Goal: Task Accomplishment & Management: Complete application form

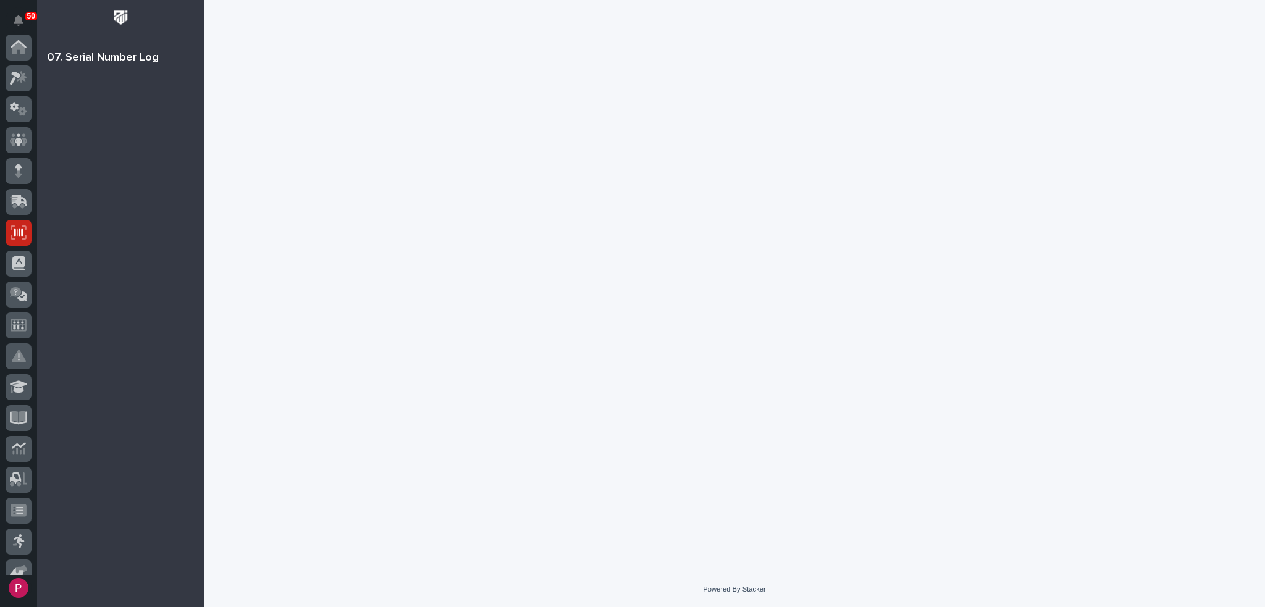
scroll to position [185, 0]
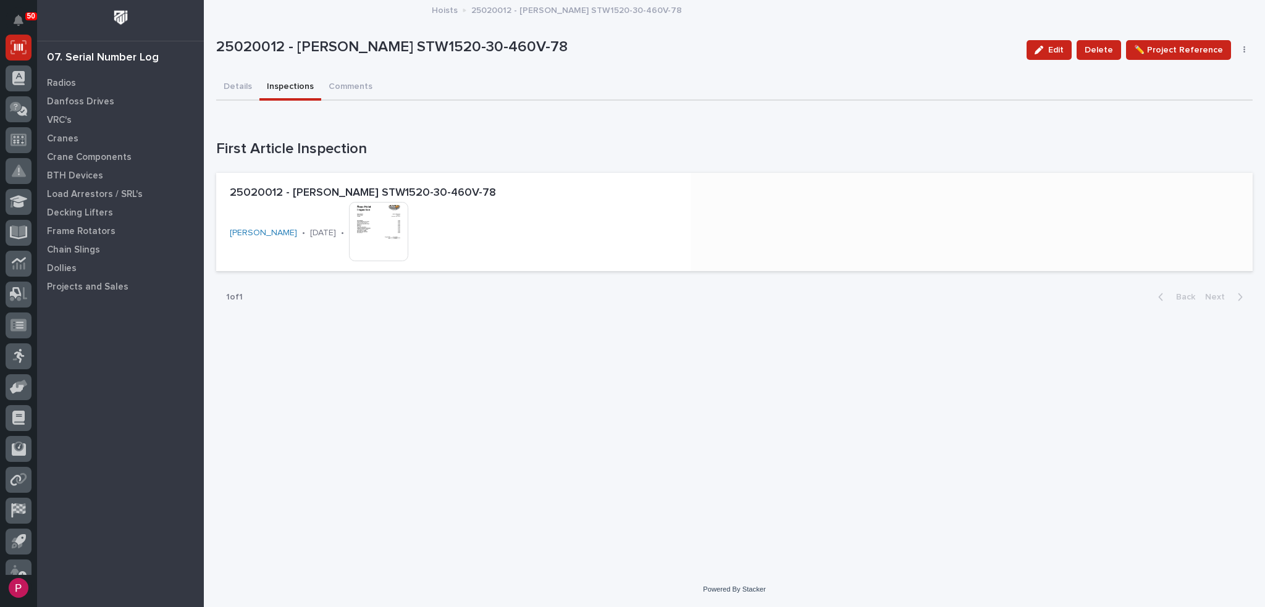
click at [379, 228] on img at bounding box center [378, 231] width 59 height 59
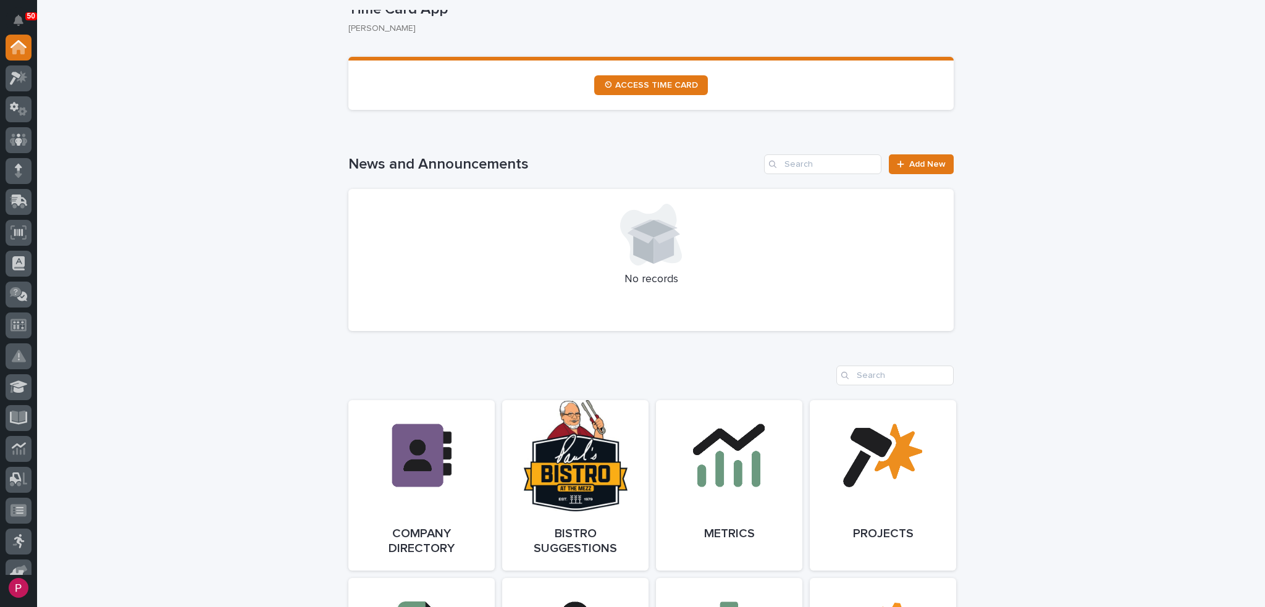
scroll to position [864, 0]
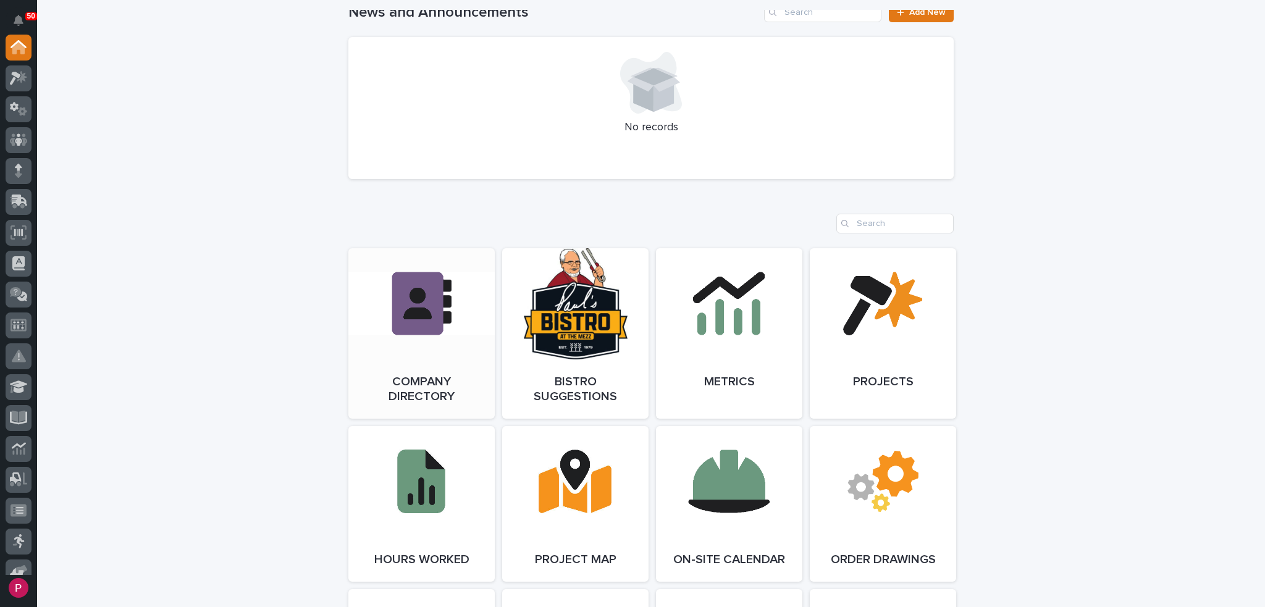
click at [403, 311] on link "Open Link" at bounding box center [421, 333] width 146 height 170
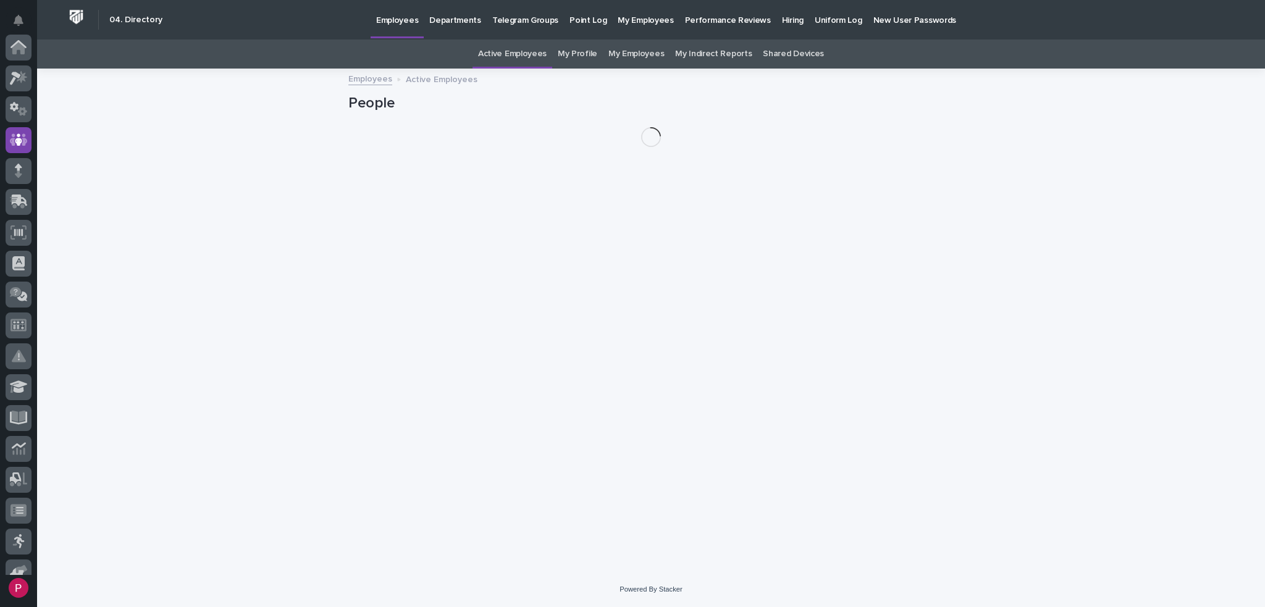
scroll to position [93, 0]
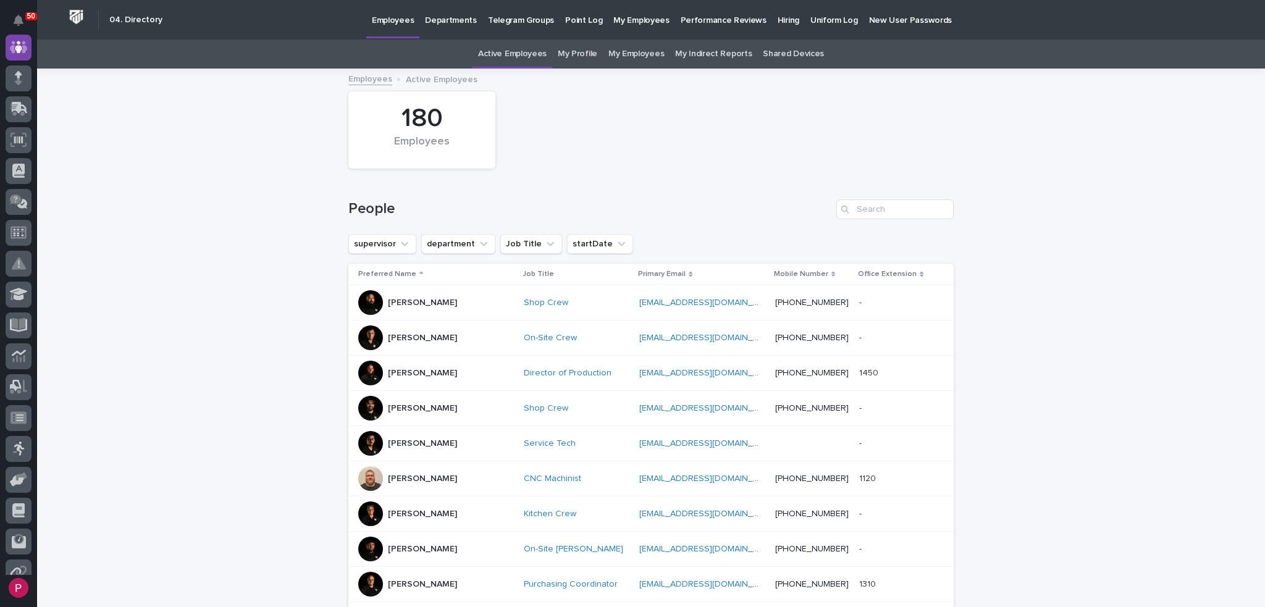
click at [777, 22] on p "Hiring" at bounding box center [788, 13] width 22 height 26
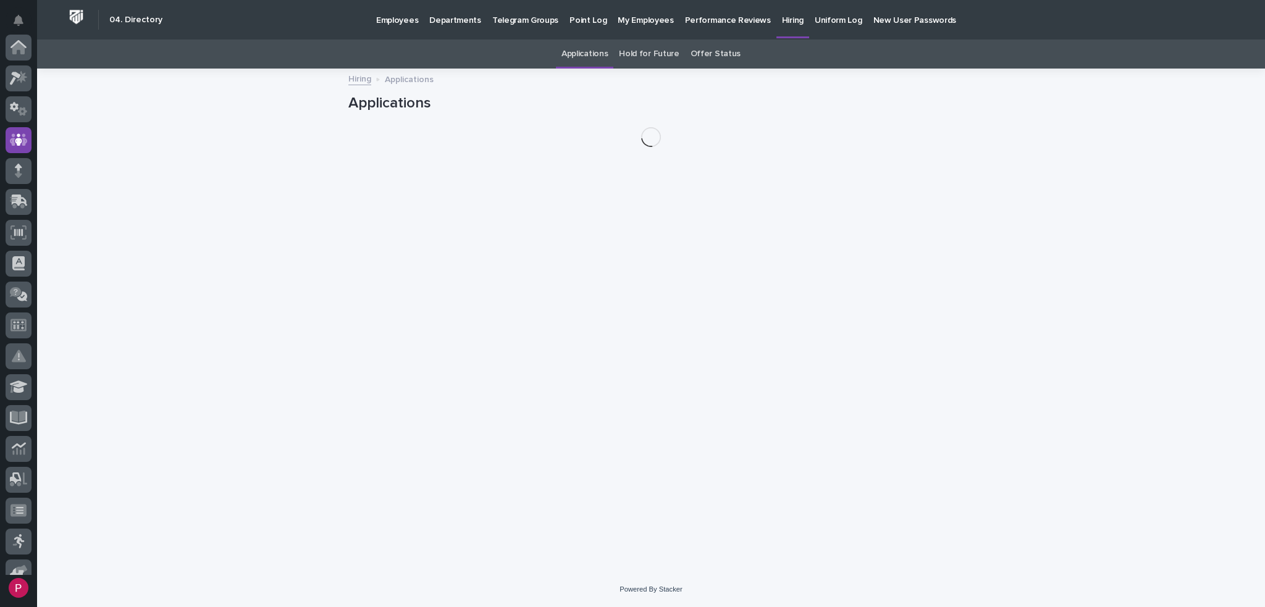
scroll to position [93, 0]
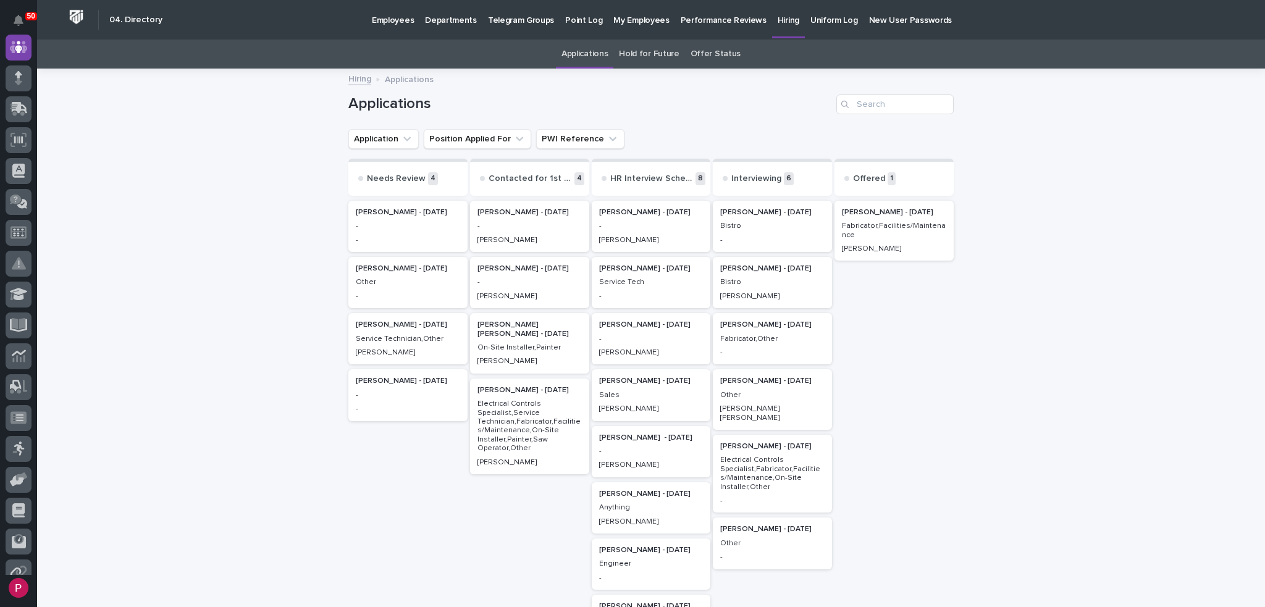
click at [735, 456] on p "Electrical Controls Specialist,Fabricator,Facilities/Maintenance,On-Site Instal…" at bounding box center [772, 474] width 104 height 36
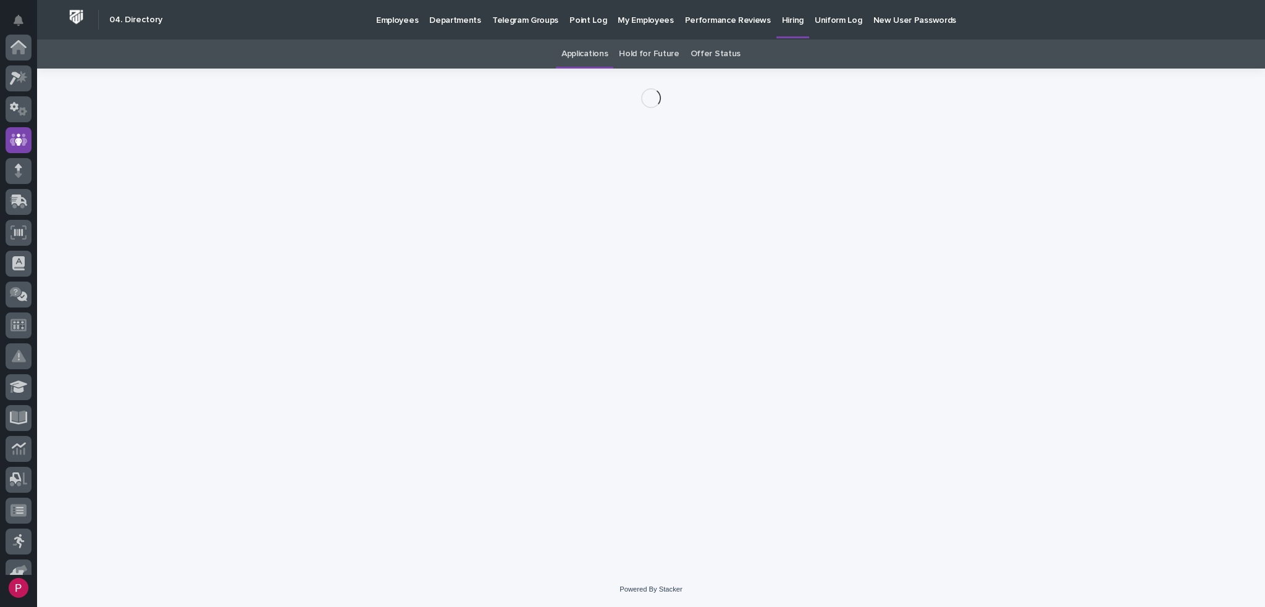
scroll to position [93, 0]
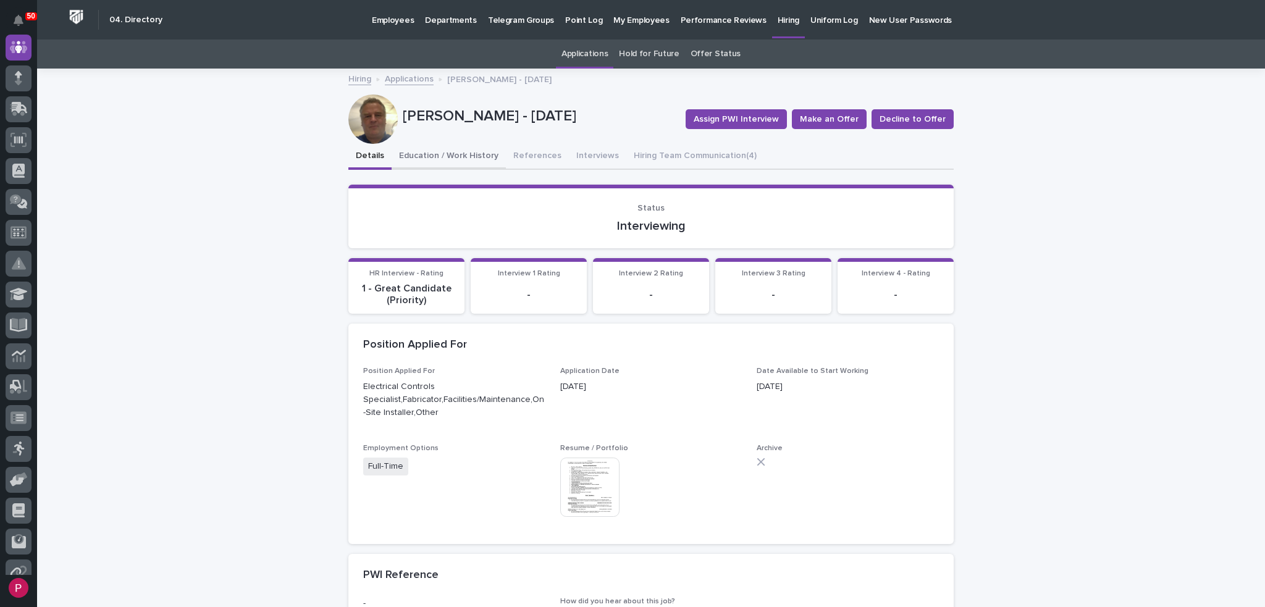
click at [440, 156] on button "Education / Work History" at bounding box center [448, 157] width 114 height 26
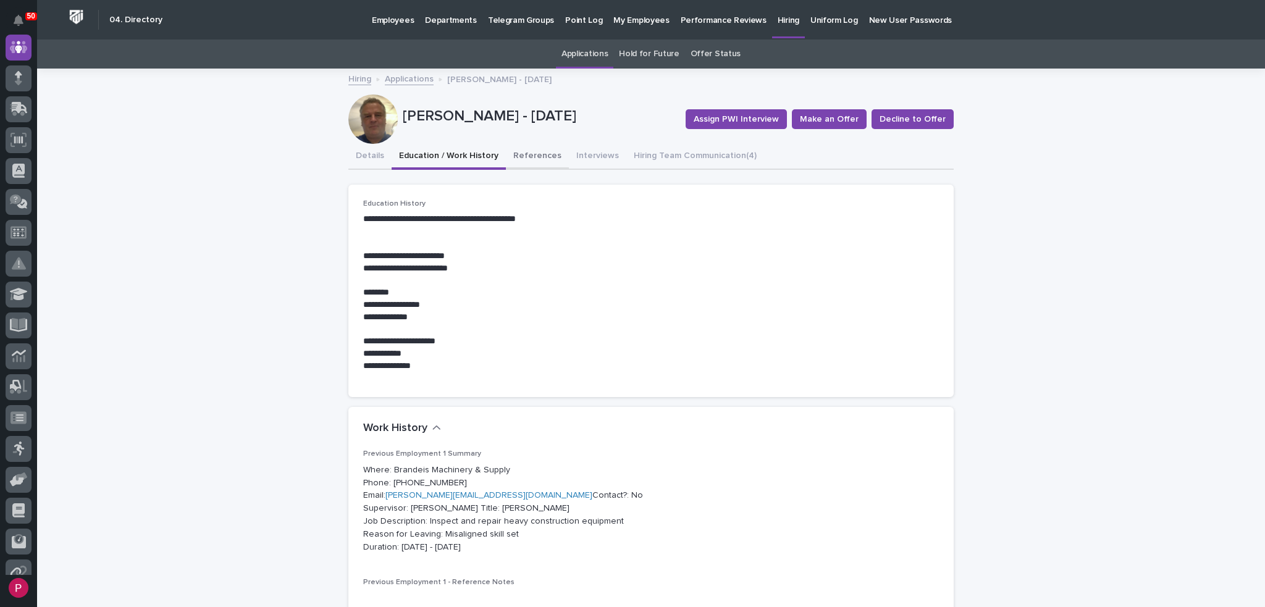
click at [532, 159] on button "References" at bounding box center [537, 157] width 63 height 26
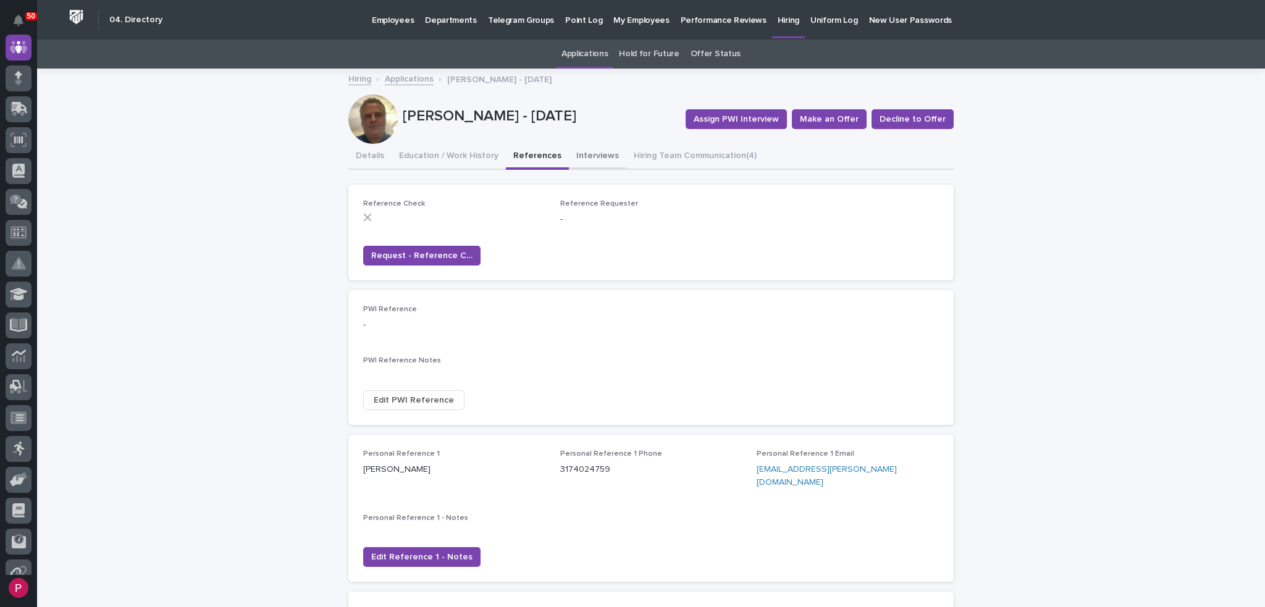
click at [585, 158] on button "Interviews" at bounding box center [597, 157] width 57 height 26
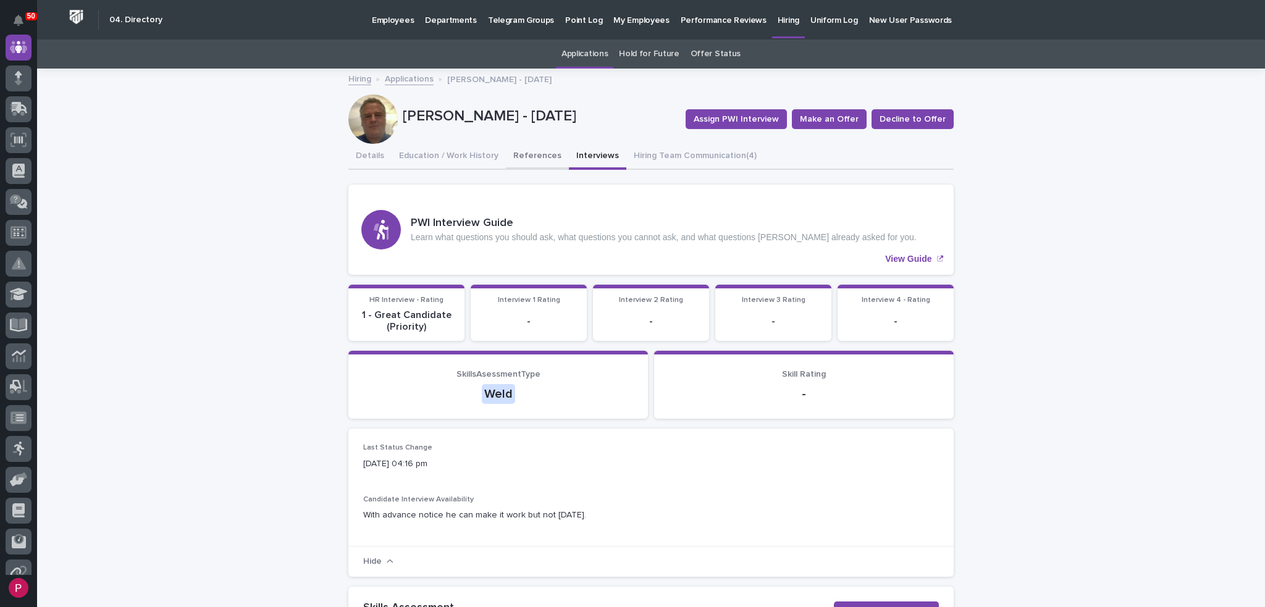
click at [522, 154] on button "References" at bounding box center [537, 157] width 63 height 26
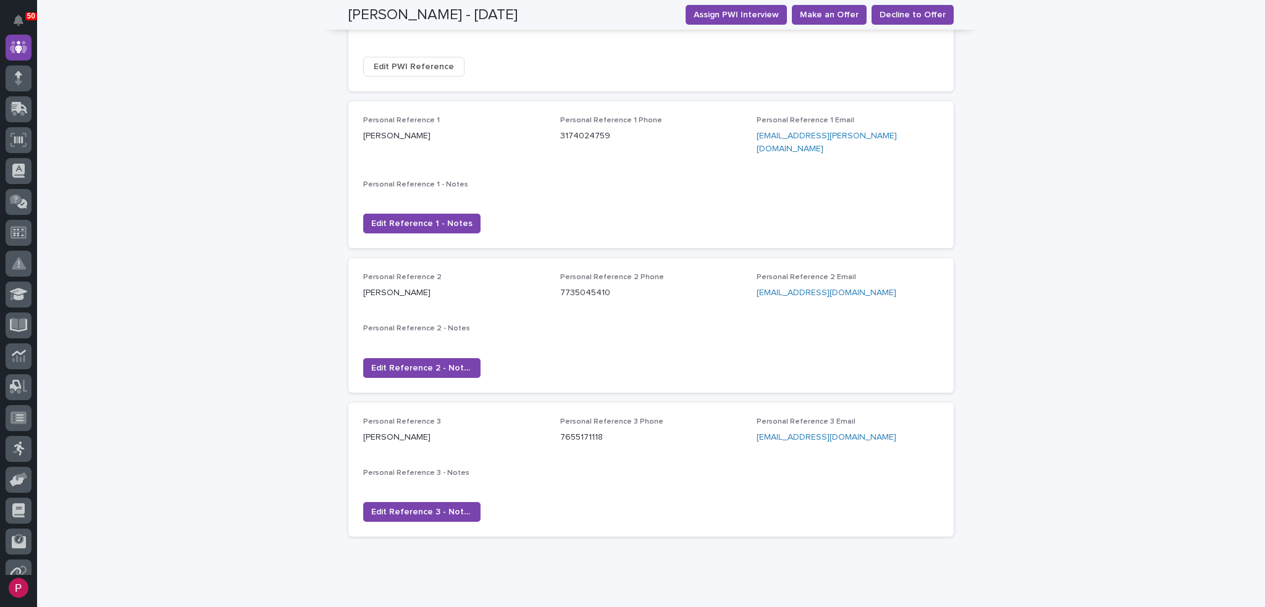
scroll to position [356, 0]
